Goal: Task Accomplishment & Management: Manage account settings

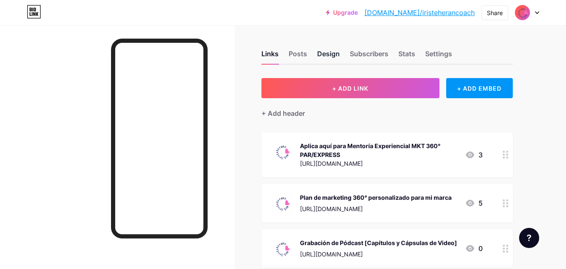
click at [326, 57] on div "Design" at bounding box center [328, 56] width 23 height 15
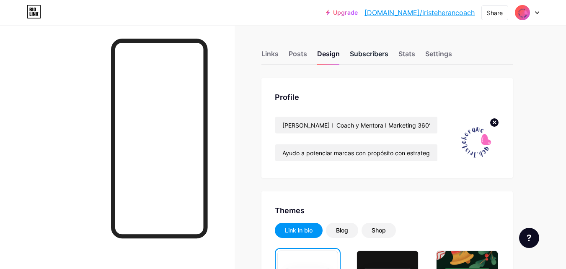
click at [368, 56] on div "Subscribers" at bounding box center [369, 56] width 39 height 15
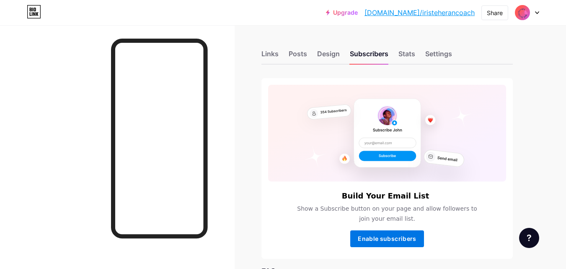
click at [383, 243] on button "Enable subscribers" at bounding box center [387, 238] width 74 height 17
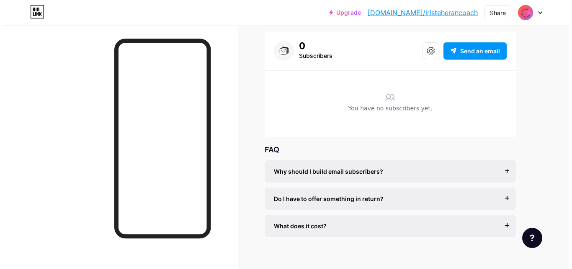
scroll to position [57, 0]
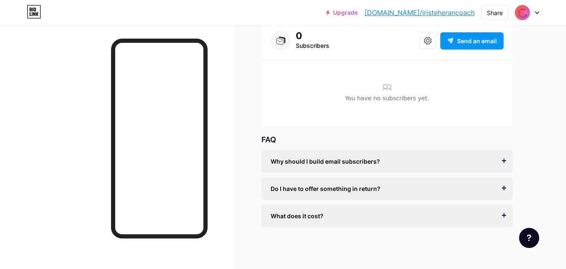
click at [503, 164] on div "Why should I build email subscribers?" at bounding box center [387, 161] width 233 height 9
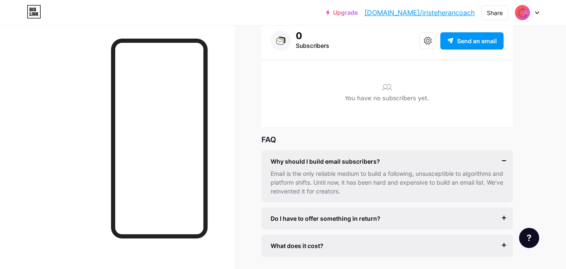
click at [523, 129] on div "Links Posts Design Subscribers Stats Settings 0 Subscribers Send an email You h…" at bounding box center [274, 134] width 548 height 330
click at [427, 41] on icon at bounding box center [428, 41] width 8 height 8
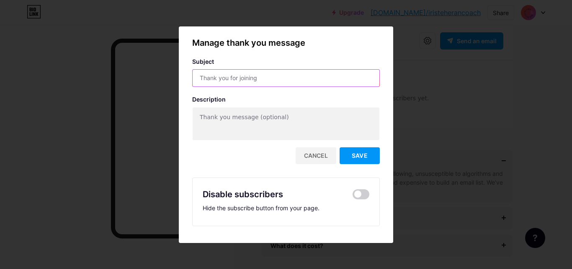
click at [224, 78] on input "text" at bounding box center [286, 78] width 187 height 17
type input "T"
type input "g"
type input "Gracias por suscribirte a @iristeherancoach"
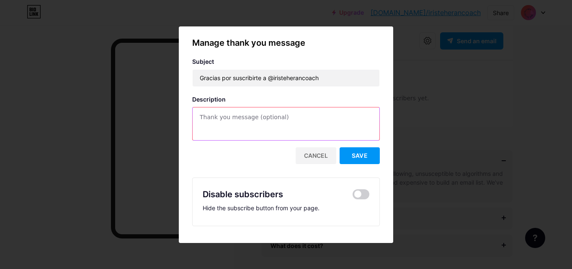
click at [224, 118] on textarea at bounding box center [286, 124] width 187 height 34
type textarea "Recibe tu regalo por aquí"
